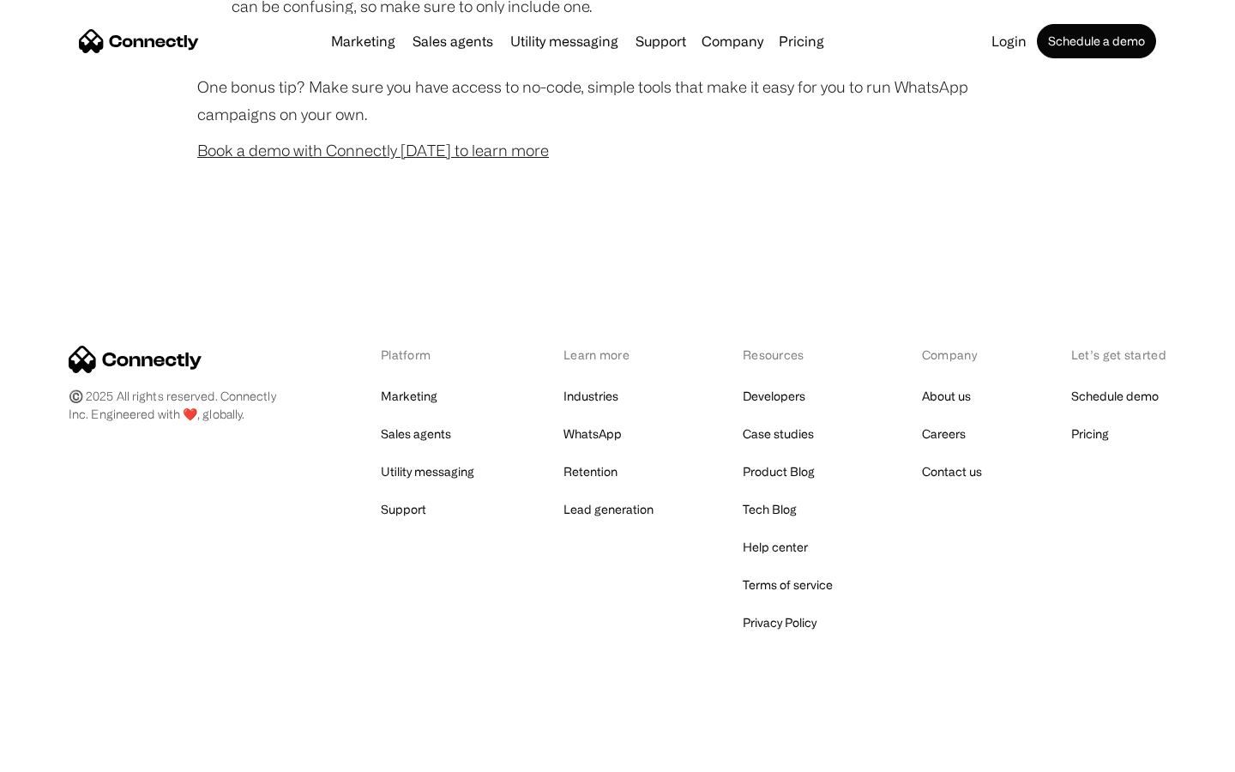
scroll to position [1697, 0]
